Goal: Information Seeking & Learning: Learn about a topic

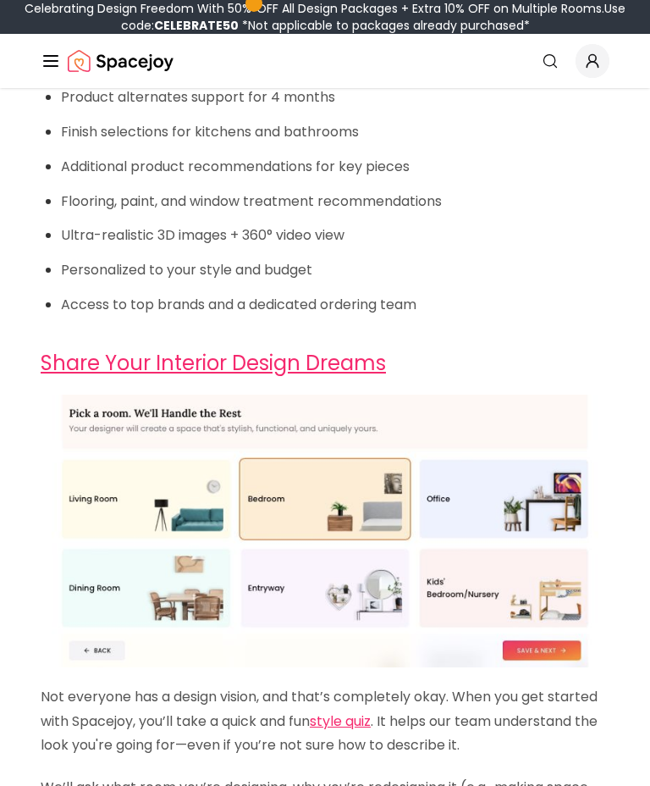
scroll to position [2017, 0]
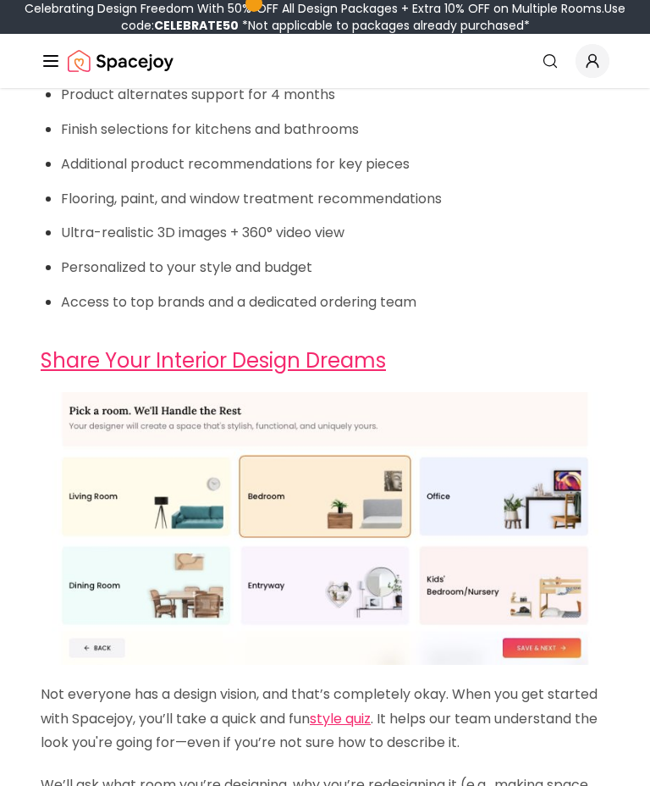
click at [94, 490] on img at bounding box center [325, 529] width 569 height 273
click at [337, 346] on link "Share Your Interior Design Dreams" at bounding box center [213, 360] width 345 height 28
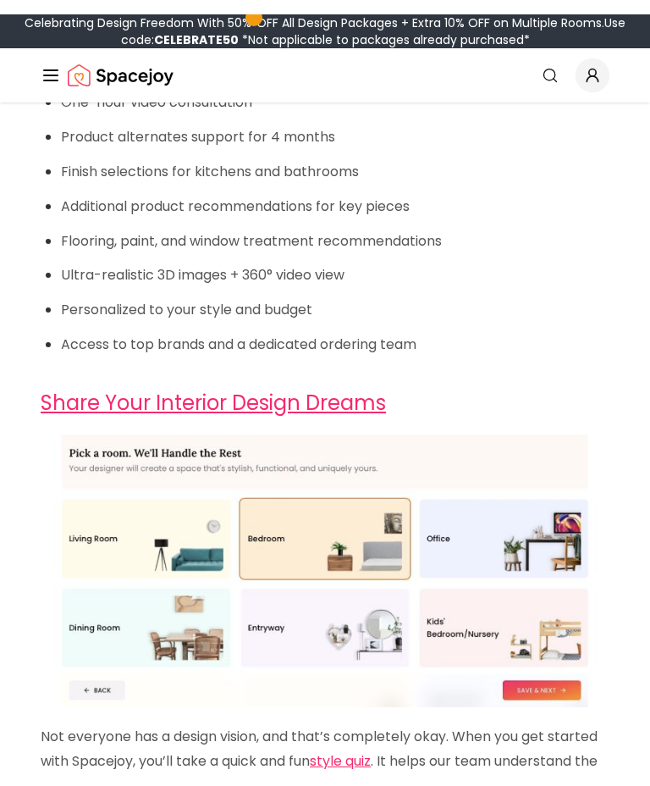
scroll to position [2027, 0]
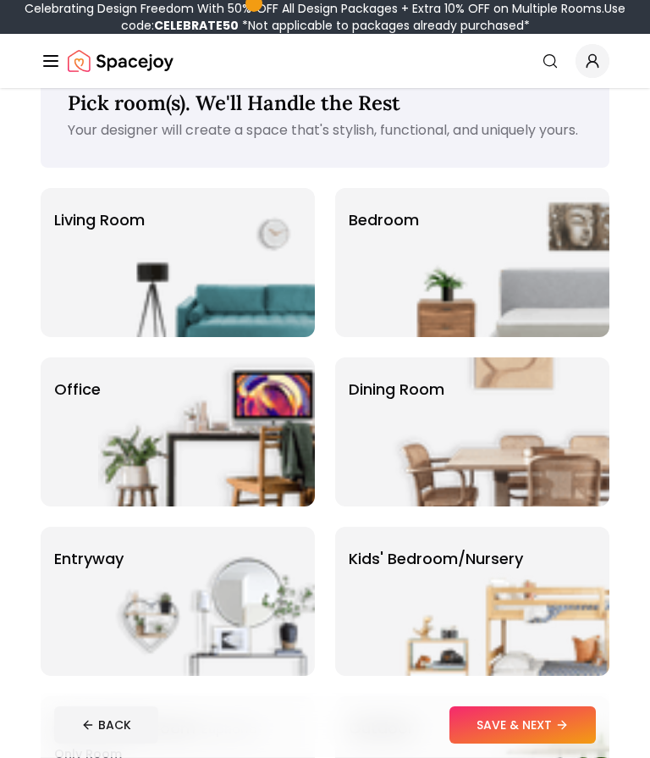
scroll to position [47, 0]
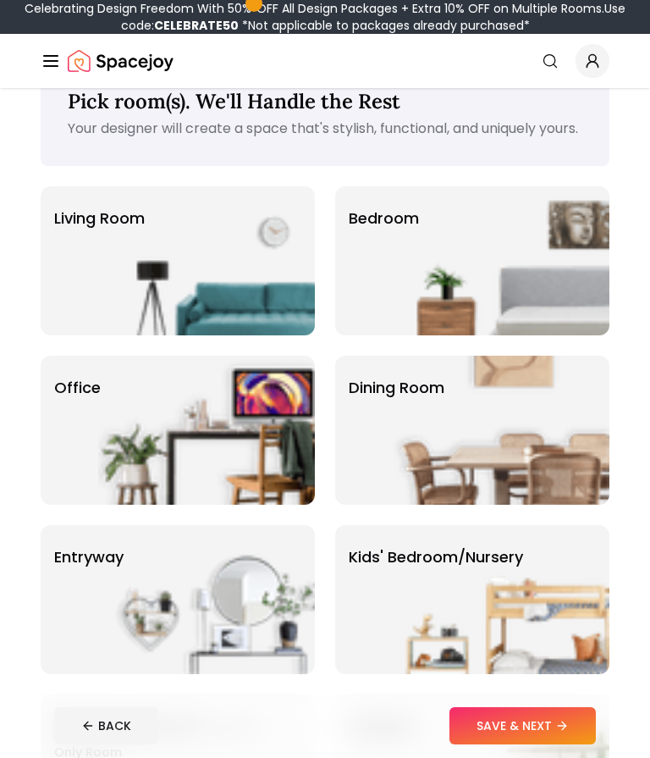
click at [502, 438] on img at bounding box center [501, 430] width 217 height 149
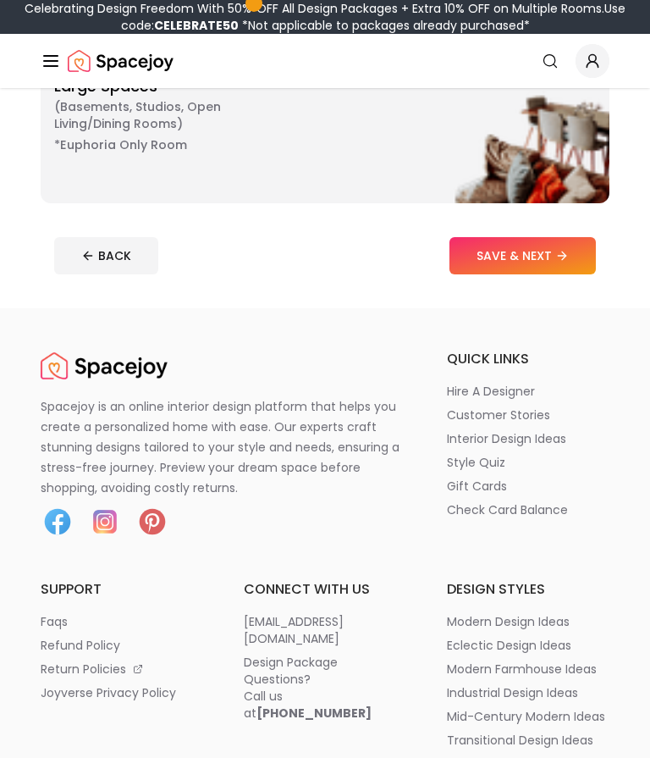
scroll to position [857, 0]
click at [526, 400] on p "hire a designer" at bounding box center [491, 391] width 88 height 17
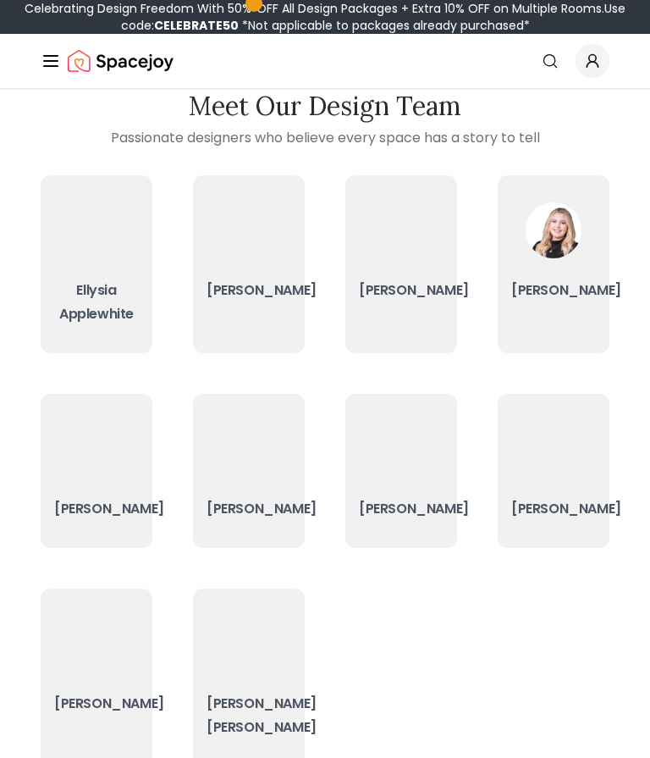
scroll to position [69, 0]
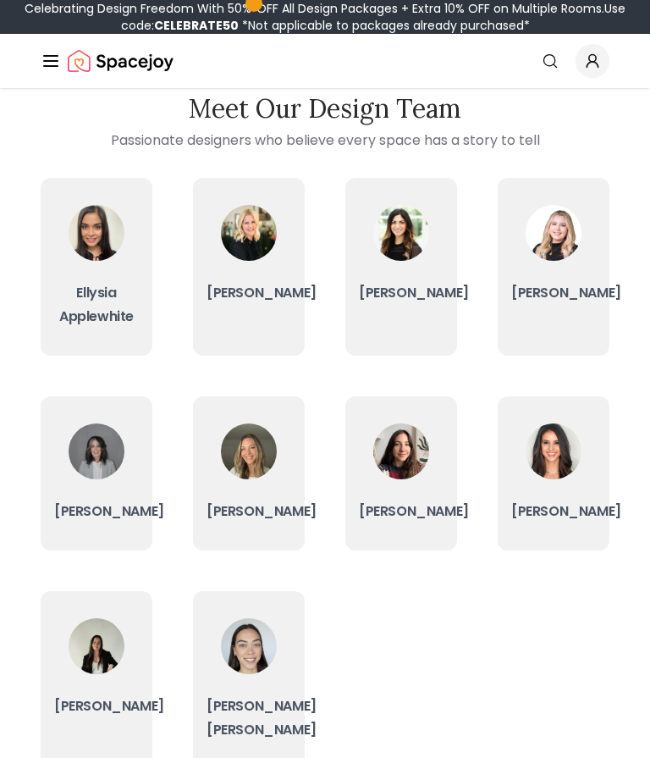
click at [91, 464] on img at bounding box center [97, 451] width 56 height 56
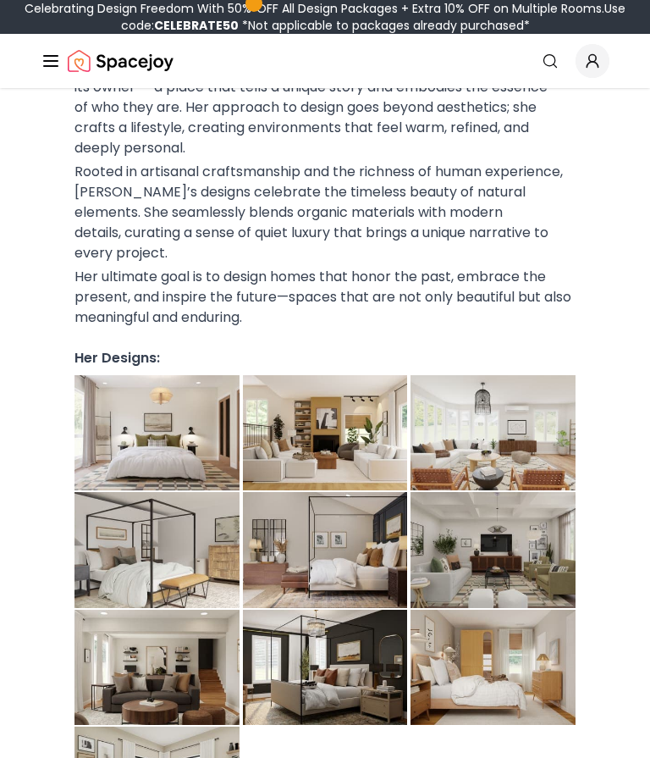
scroll to position [353, 0]
click at [201, 400] on img at bounding box center [156, 432] width 165 height 115
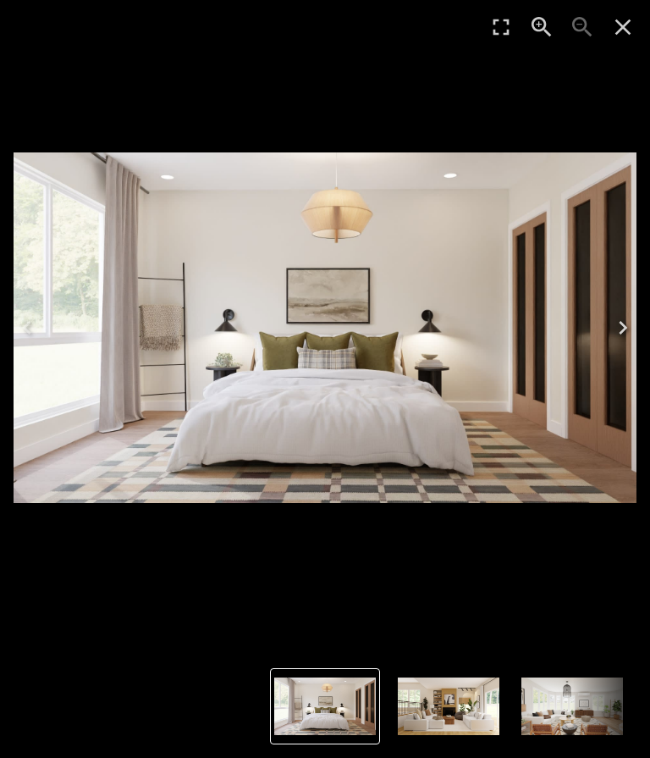
click at [625, 341] on icon "Next" at bounding box center [622, 327] width 27 height 27
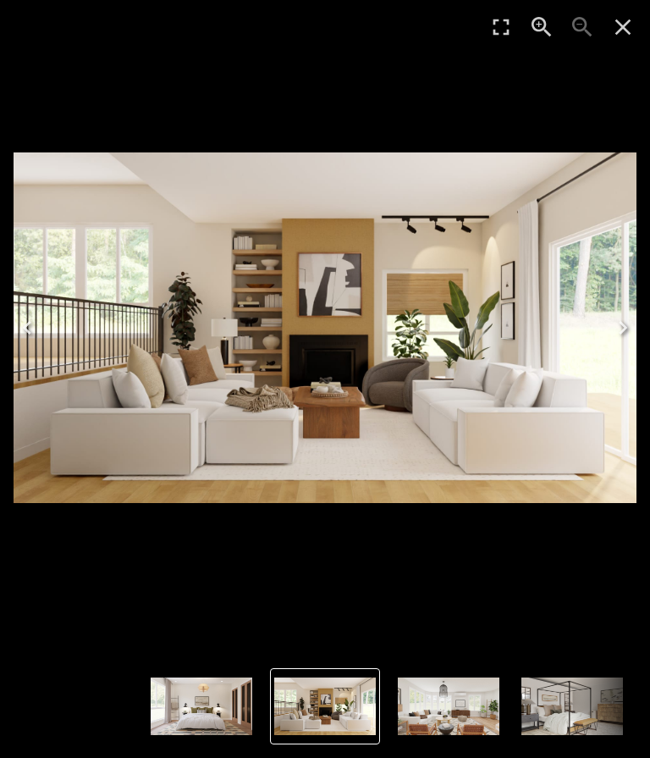
click at [627, 341] on icon "Next" at bounding box center [622, 327] width 27 height 27
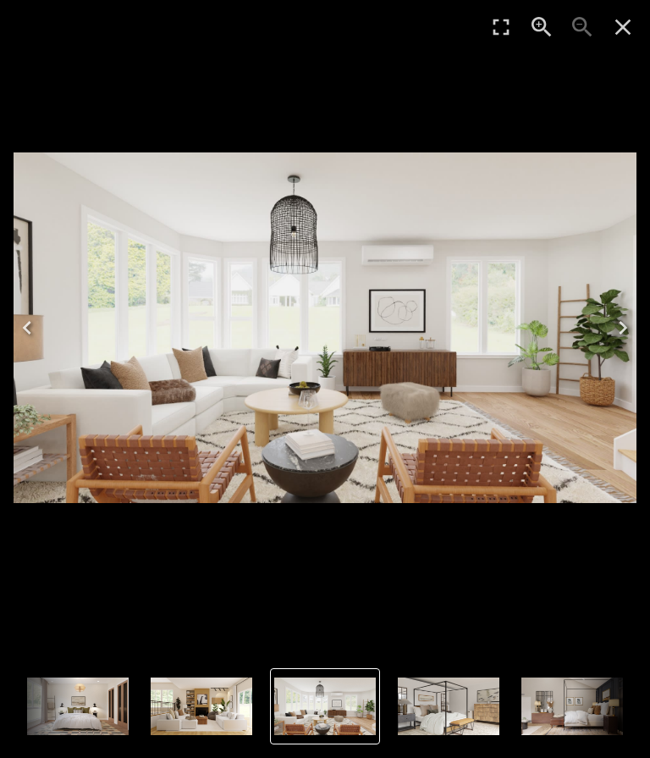
click at [616, 341] on icon "Next" at bounding box center [622, 327] width 27 height 27
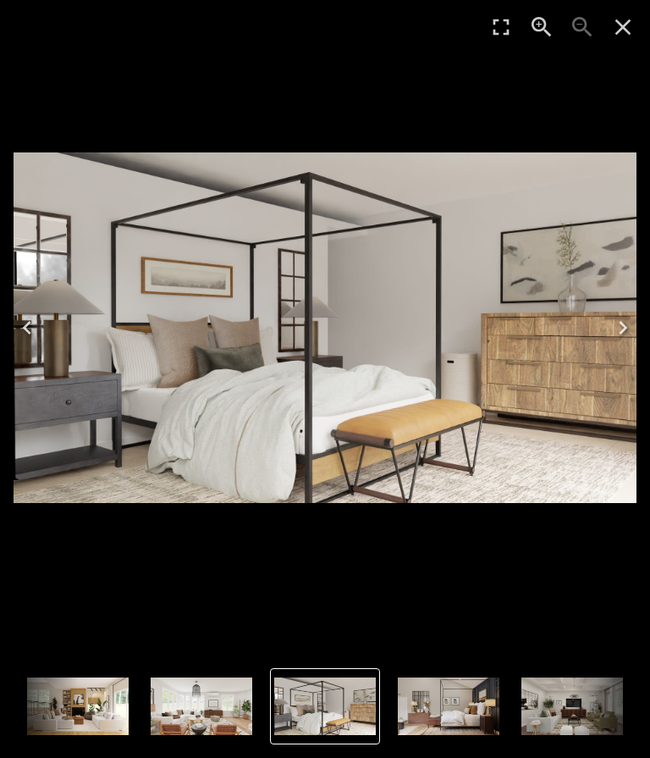
click at [620, 341] on icon "Next" at bounding box center [622, 327] width 27 height 27
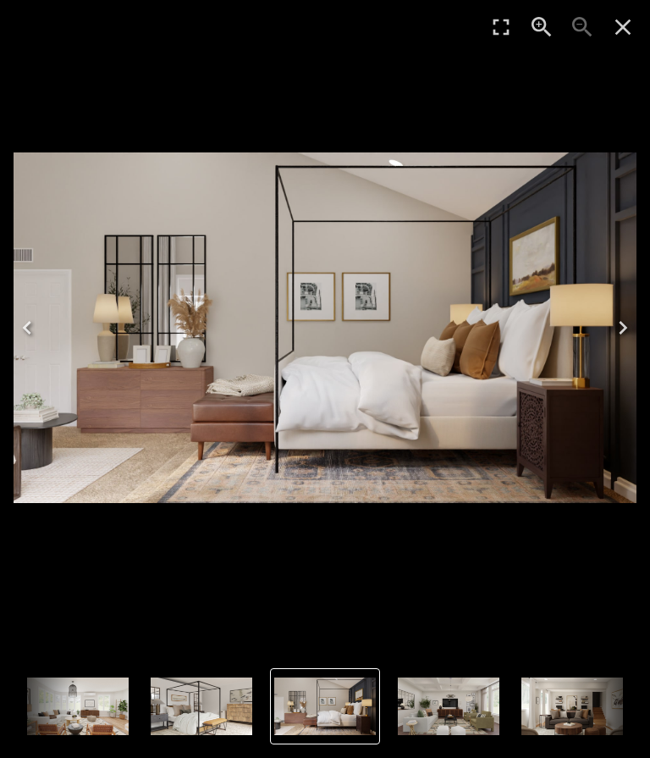
click at [620, 341] on icon "Next" at bounding box center [622, 327] width 27 height 27
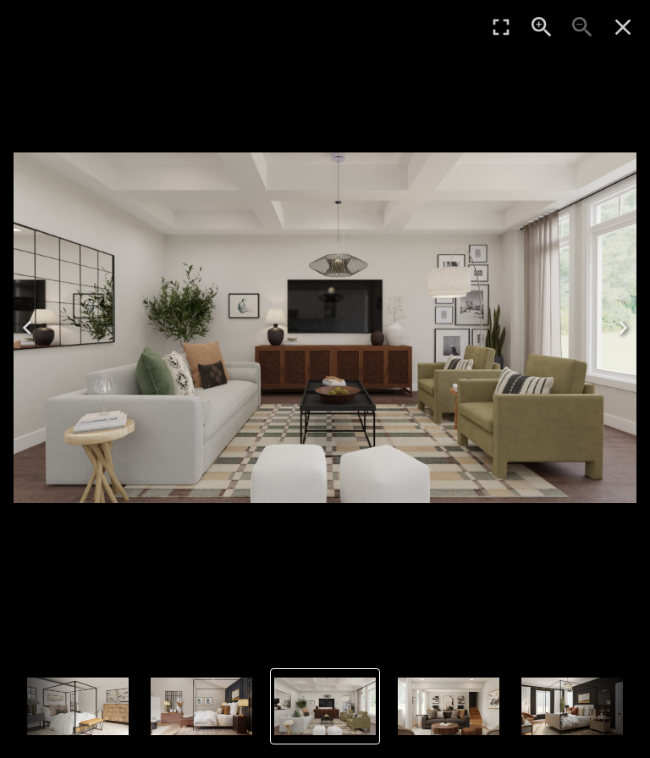
click at [629, 32] on icon "Close" at bounding box center [623, 27] width 16 height 16
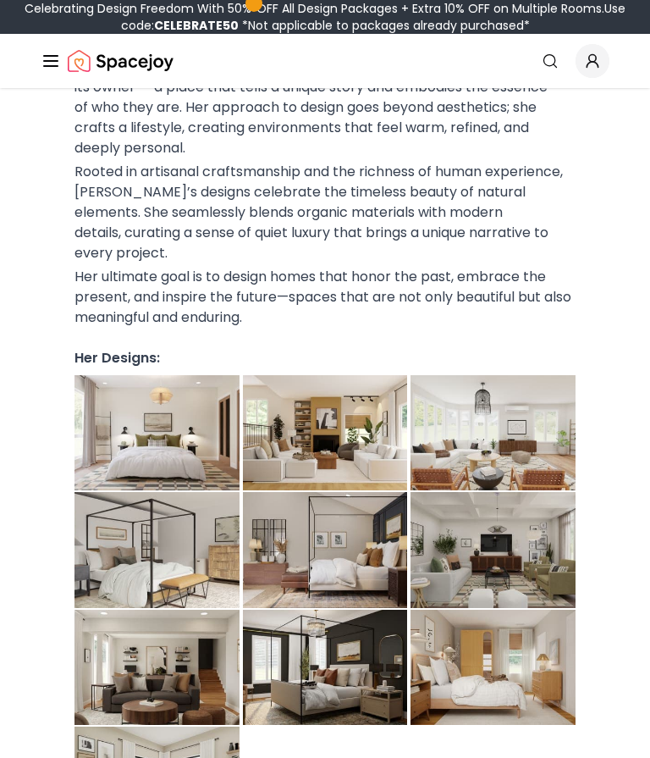
click at [356, 619] on img at bounding box center [325, 666] width 165 height 115
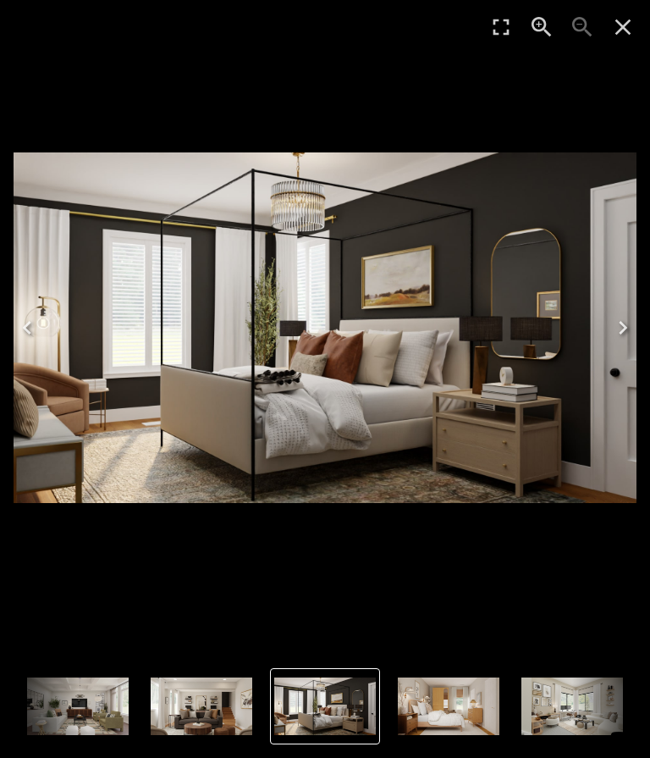
click at [628, 341] on icon "Next" at bounding box center [622, 327] width 27 height 27
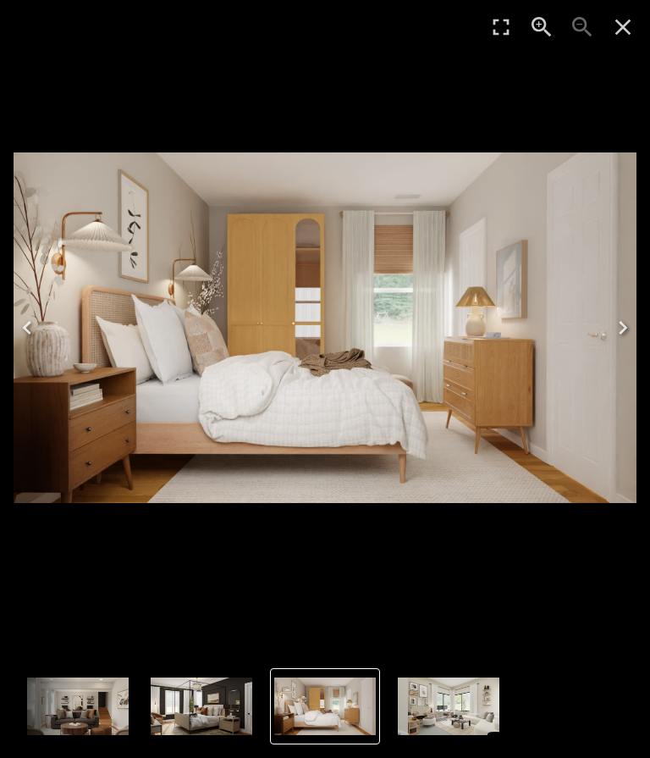
click at [626, 341] on icon "Next" at bounding box center [622, 327] width 27 height 27
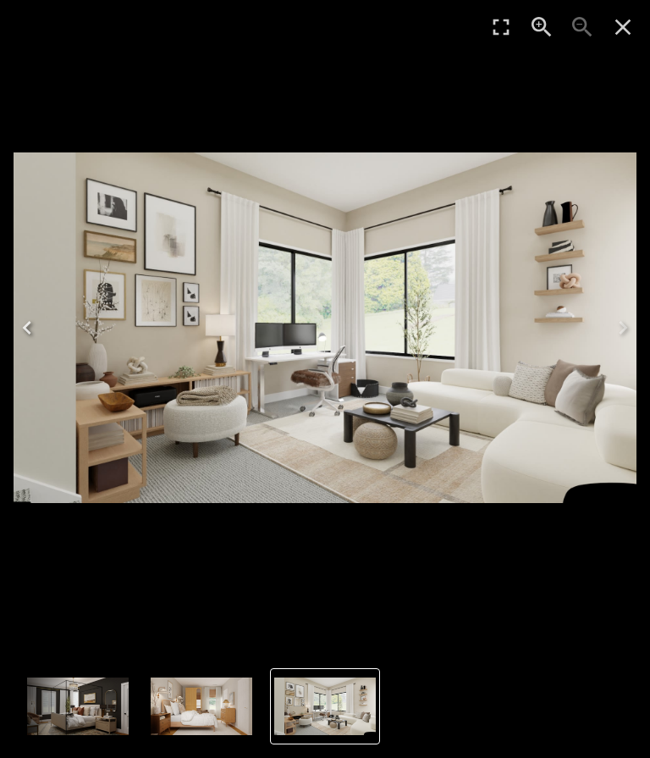
click at [624, 334] on icon "Next" at bounding box center [623, 328] width 8 height 14
click at [631, 341] on icon "Next" at bounding box center [622, 327] width 27 height 27
click at [625, 341] on icon "Next" at bounding box center [622, 327] width 27 height 27
click at [627, 25] on icon "Close" at bounding box center [622, 27] width 27 height 27
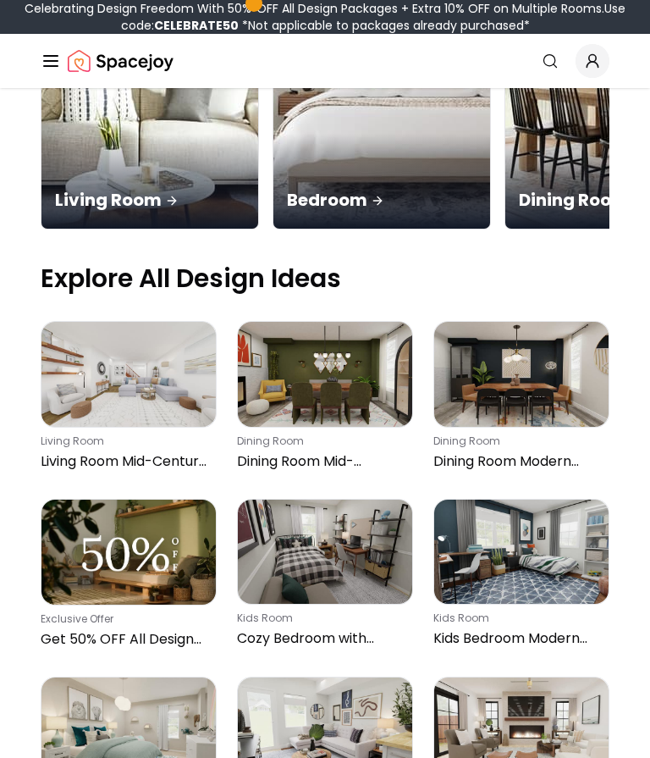
scroll to position [457, 0]
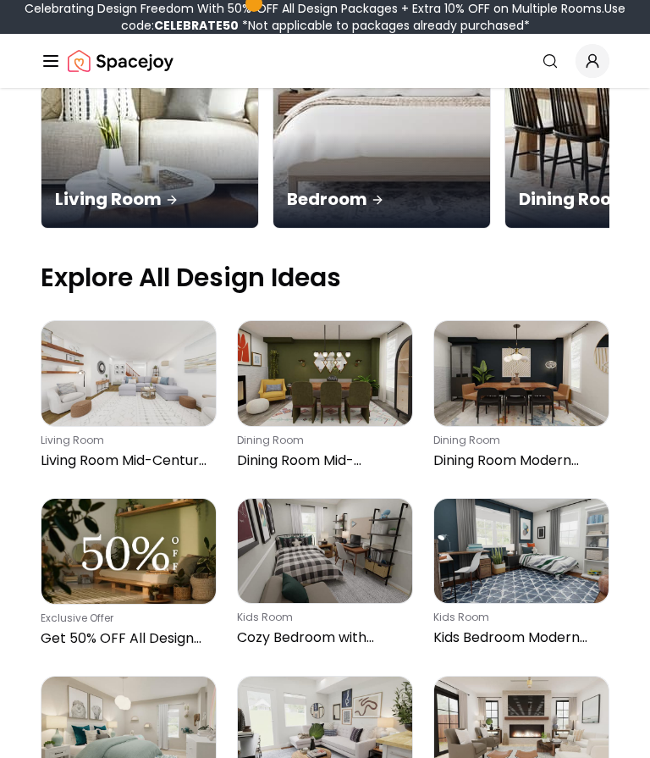
click at [543, 499] on img at bounding box center [521, 551] width 174 height 105
